Goal: Task Accomplishment & Management: Use online tool/utility

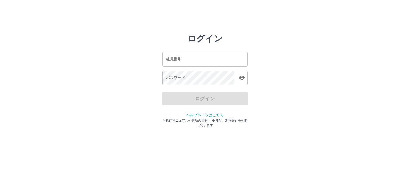
click at [205, 59] on input "社員番号" at bounding box center [204, 59] width 85 height 14
type input "*******"
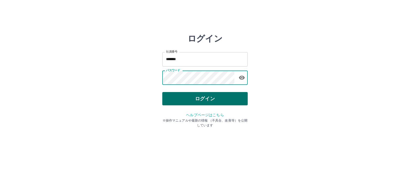
click at [209, 97] on button "ログイン" at bounding box center [204, 98] width 85 height 13
